Goal: Transaction & Acquisition: Purchase product/service

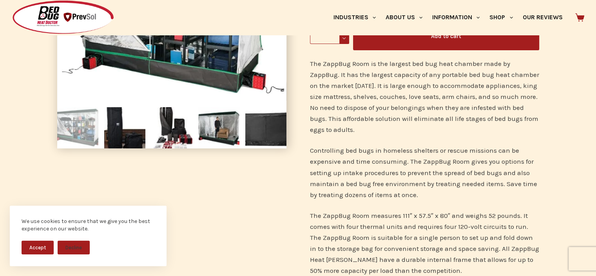
scroll to position [157, 0]
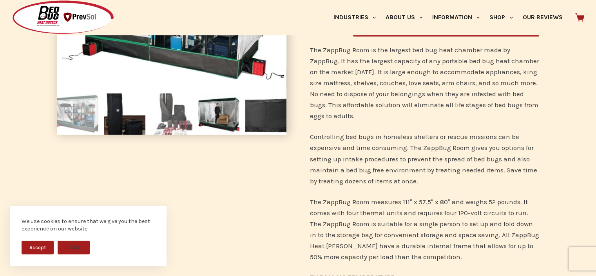
click at [156, 112] on img at bounding box center [171, 113] width 41 height 41
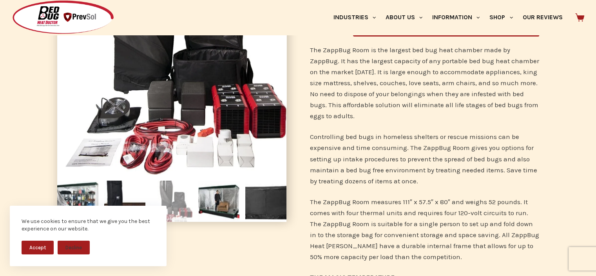
click at [33, 241] on button "Accept" at bounding box center [38, 247] width 32 height 14
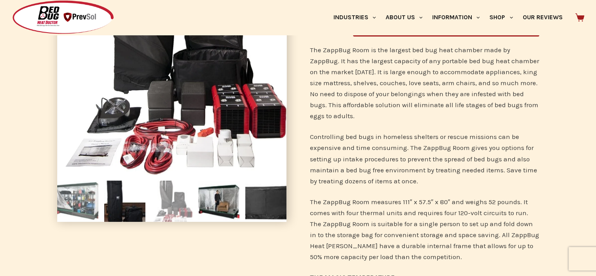
click at [75, 212] on img at bounding box center [77, 200] width 41 height 41
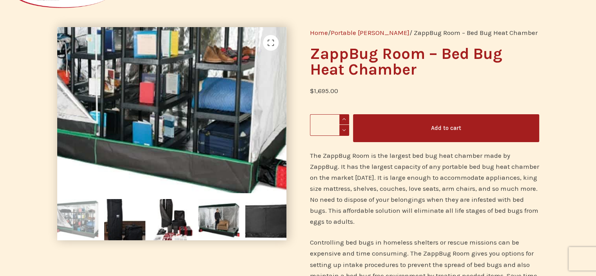
scroll to position [39, 0]
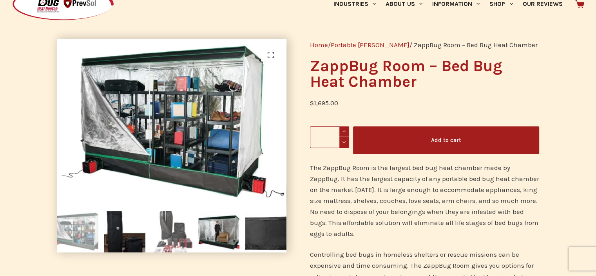
click at [171, 228] on img at bounding box center [171, 231] width 41 height 41
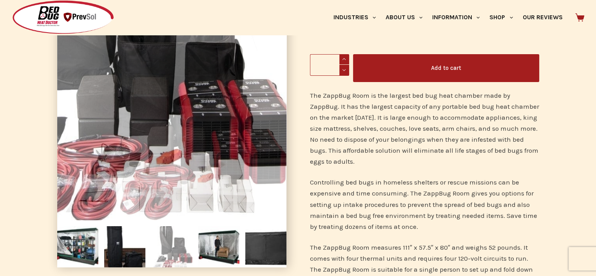
scroll to position [118, 0]
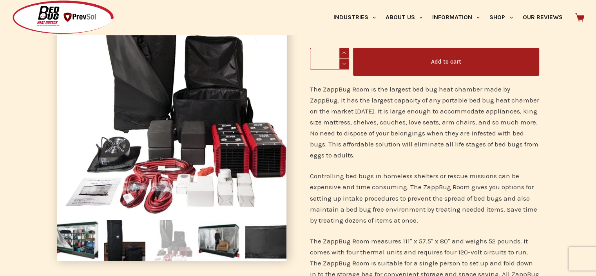
click at [158, 252] on img at bounding box center [171, 240] width 41 height 41
click at [208, 247] on img at bounding box center [218, 240] width 41 height 41
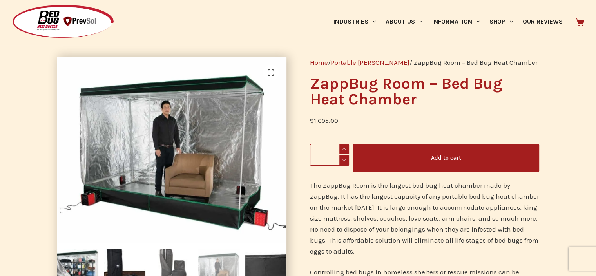
scroll to position [78, 0]
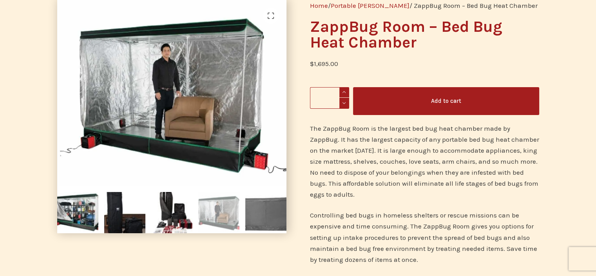
click at [266, 214] on img at bounding box center [265, 212] width 41 height 41
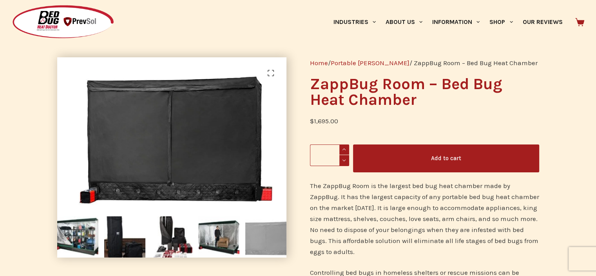
scroll to position [39, 0]
